Goal: Task Accomplishment & Management: Use online tool/utility

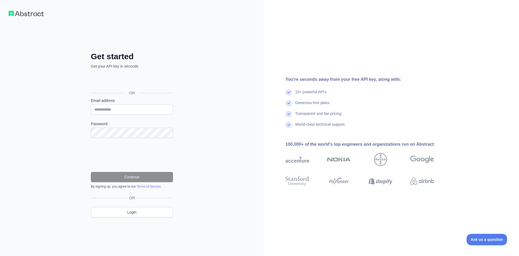
click at [140, 84] on div "Iniciar sesión con Google. Se abre en una nueva pestaña." at bounding box center [131, 81] width 81 height 12
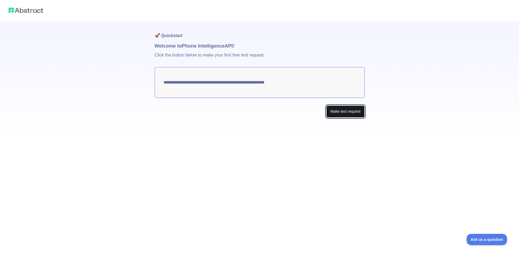
click at [342, 109] on button "Make test request" at bounding box center [345, 111] width 38 height 12
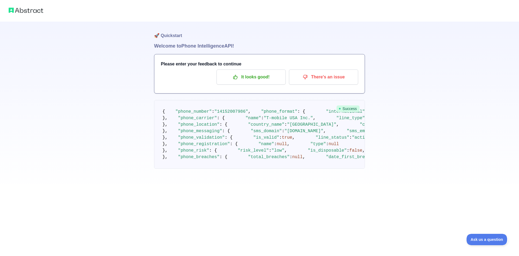
click at [217, 124] on pre "{ "phone_number" : "[PHONE_NUMBER]" , "phone_format" : { "international" : "[PH…" at bounding box center [259, 134] width 211 height 69
click at [244, 79] on p "It looks good!" at bounding box center [251, 76] width 61 height 9
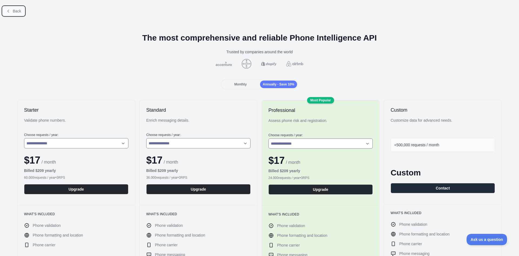
click at [14, 8] on button "Back" at bounding box center [14, 10] width 22 height 9
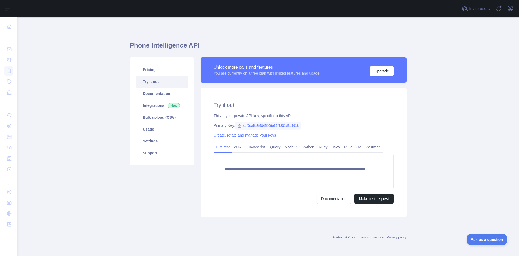
click at [253, 125] on span "4ef0ca5c8f4845409e39f7231d2d4018" at bounding box center [268, 126] width 66 height 8
copy span "4ef0ca5c8f4845409e39f7231d2d4018"
click at [426, 67] on main "**********" at bounding box center [268, 136] width 502 height 239
drag, startPoint x: 242, startPoint y: 127, endPoint x: 299, endPoint y: 127, distance: 57.3
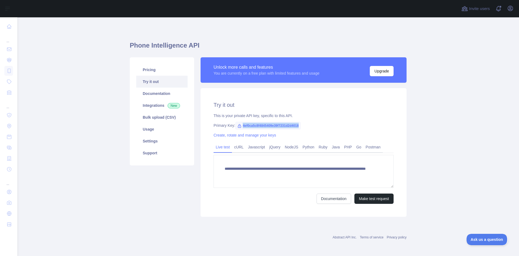
click at [299, 127] on span "4ef0ca5c8f4845409e39f7231d2d4018" at bounding box center [268, 126] width 66 height 8
copy span "4ef0ca5c8f4845409e39f7231d2d4018"
